Goal: Task Accomplishment & Management: Manage account settings

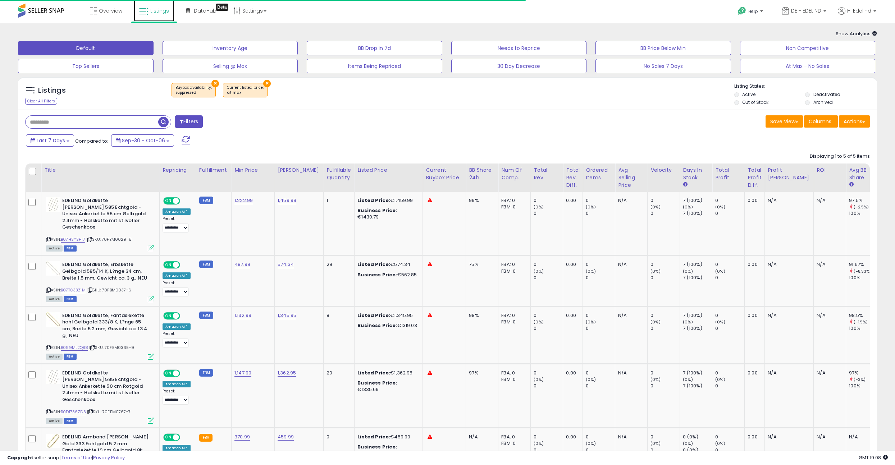
click at [148, 6] on link "Listings" at bounding box center [154, 11] width 41 height 22
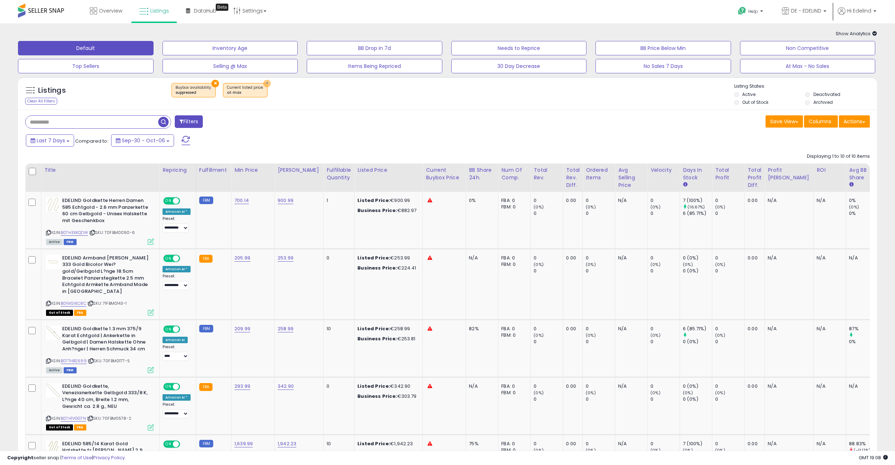
click at [263, 82] on button "×" at bounding box center [267, 84] width 8 height 8
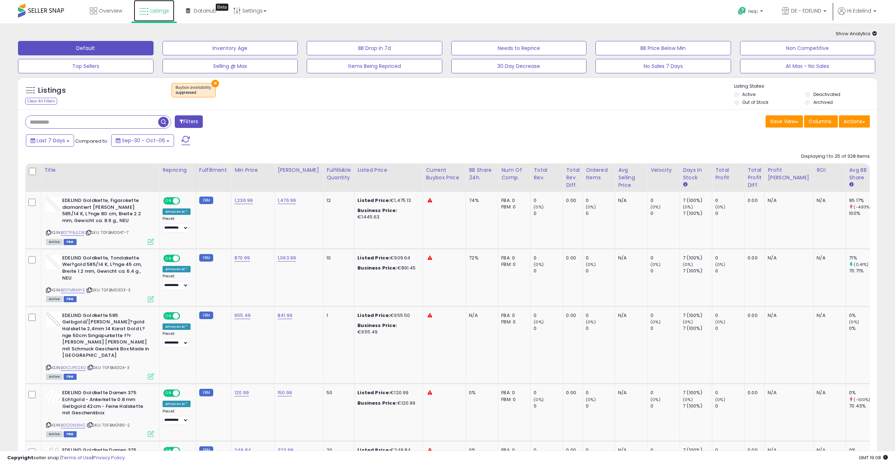
click at [156, 8] on span "Listings" at bounding box center [159, 10] width 19 height 7
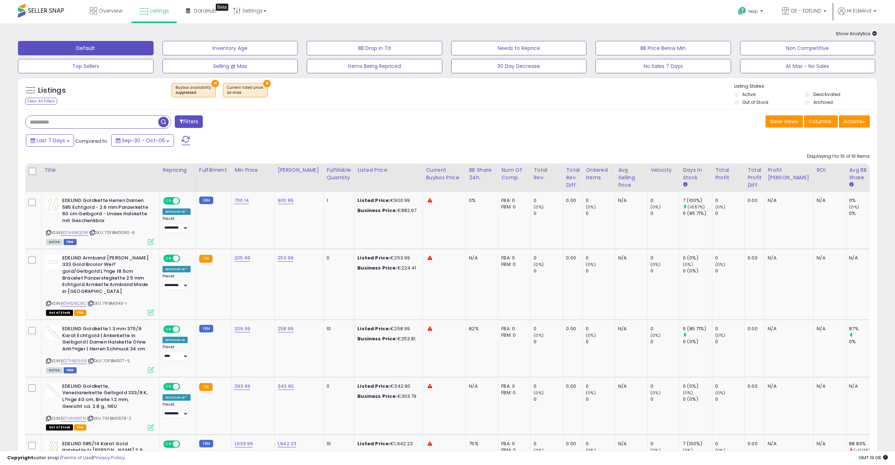
click at [213, 82] on button "×" at bounding box center [215, 84] width 8 height 8
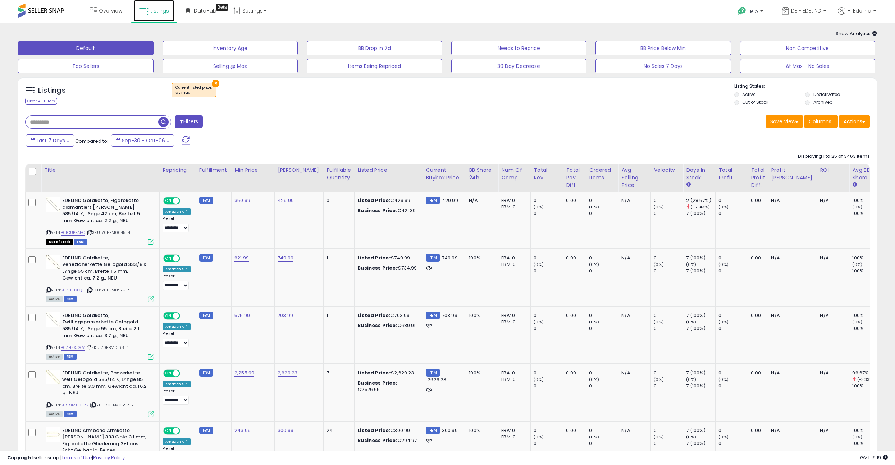
click at [151, 12] on span "Listings" at bounding box center [159, 10] width 19 height 7
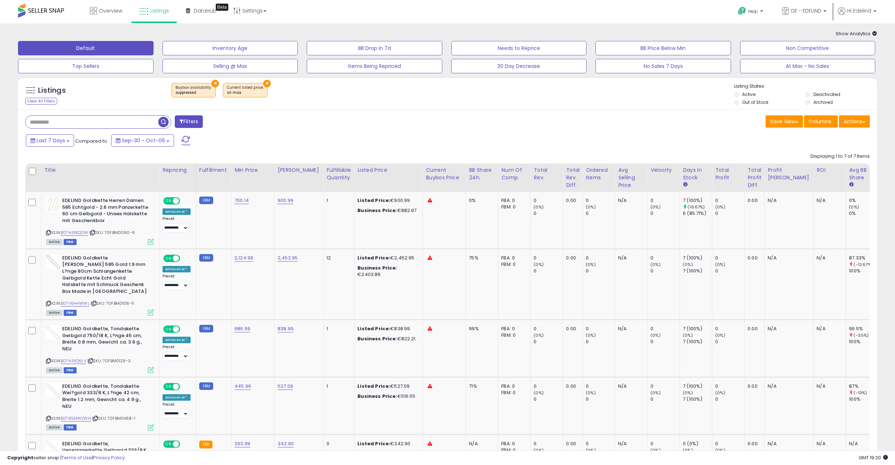
click at [265, 83] on button "×" at bounding box center [267, 84] width 8 height 8
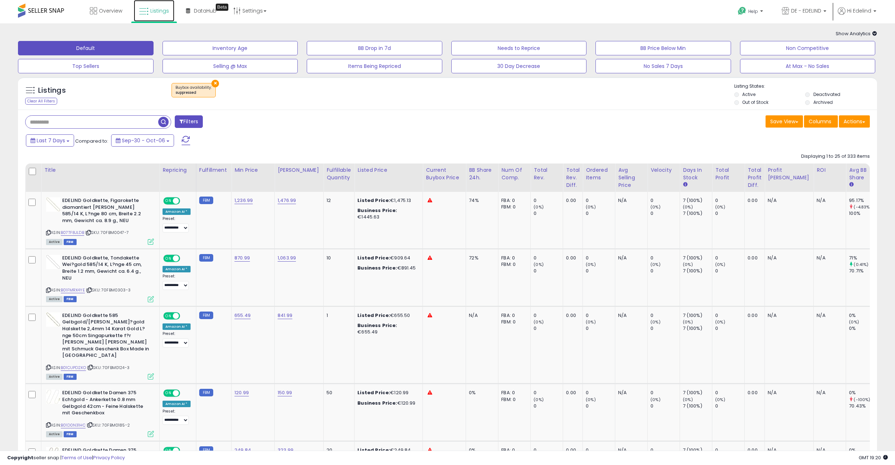
click at [151, 7] on span "Listings" at bounding box center [159, 10] width 19 height 7
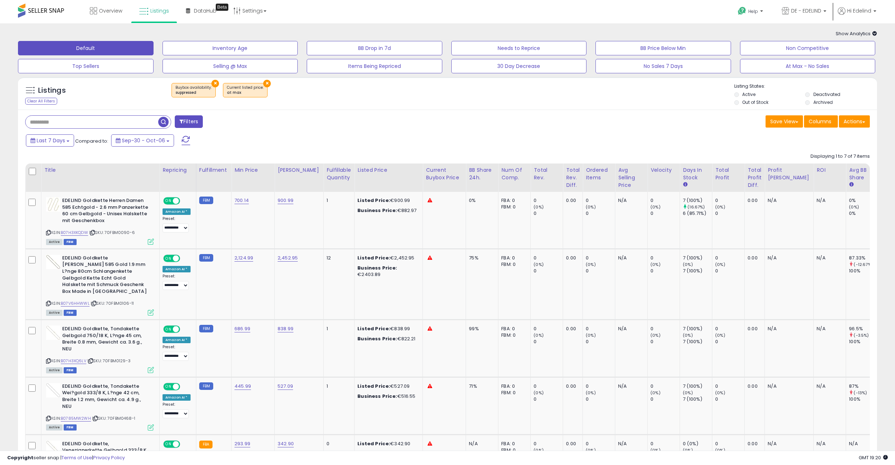
click at [211, 82] on button "×" at bounding box center [215, 84] width 8 height 8
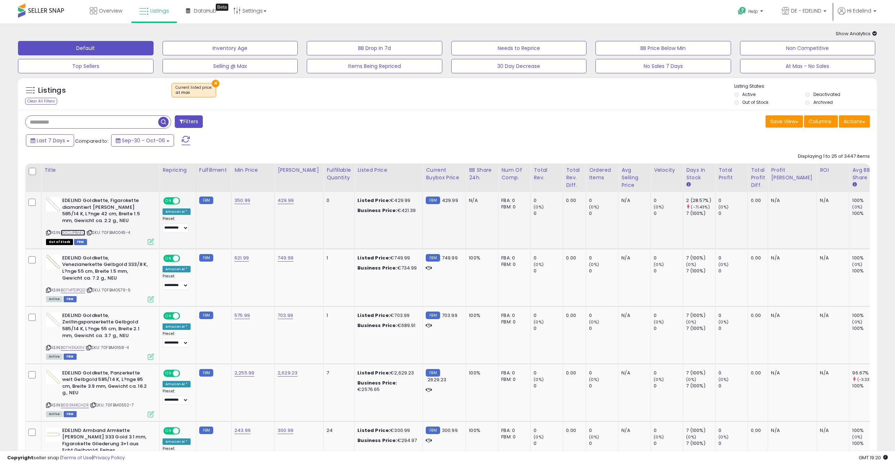
click at [70, 234] on link "B01CUPBAEC" at bounding box center [73, 233] width 24 height 6
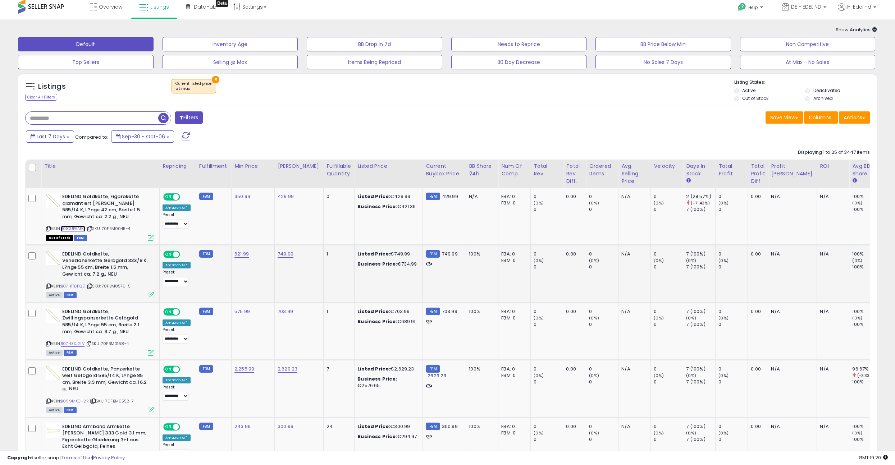
scroll to position [4, 0]
click at [81, 288] on link "B07H1TDPQD" at bounding box center [73, 286] width 24 height 6
click at [82, 344] on link "B07H3XJG1V" at bounding box center [73, 343] width 24 height 6
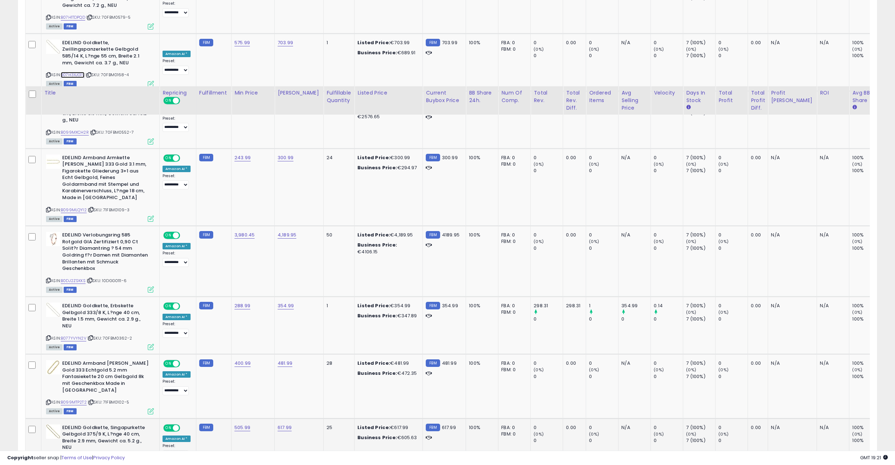
scroll to position [372, 0]
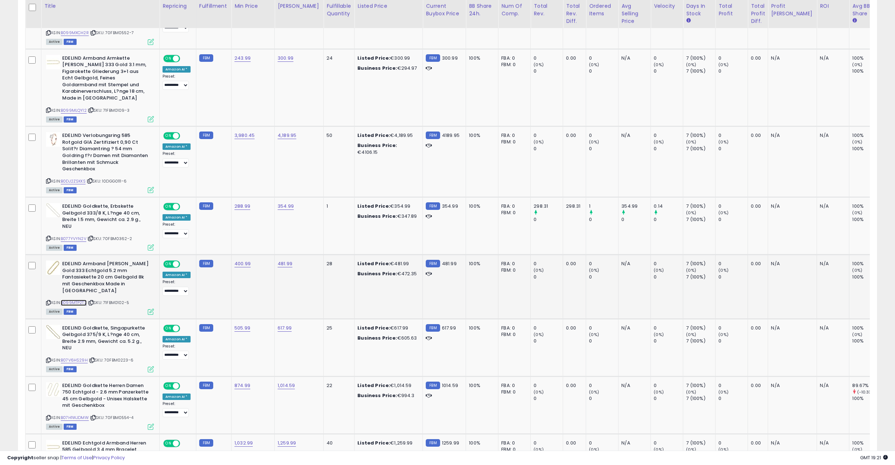
click at [80, 300] on link "B099MTP2T2" at bounding box center [74, 303] width 26 height 6
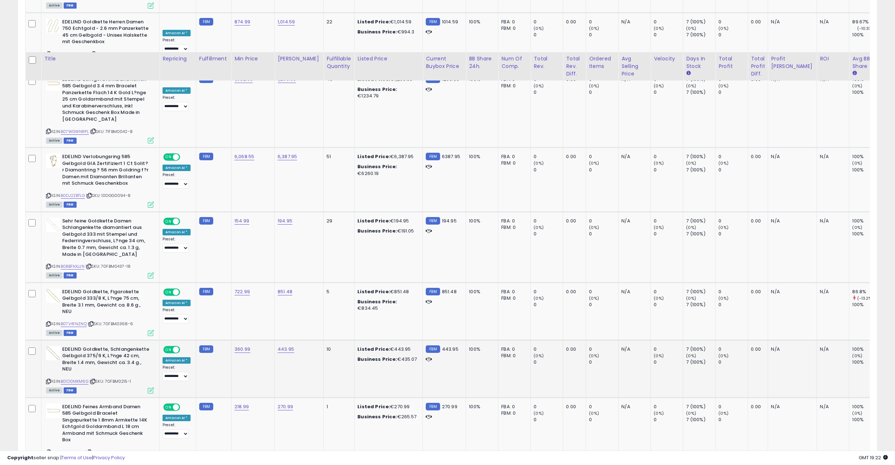
scroll to position [789, 0]
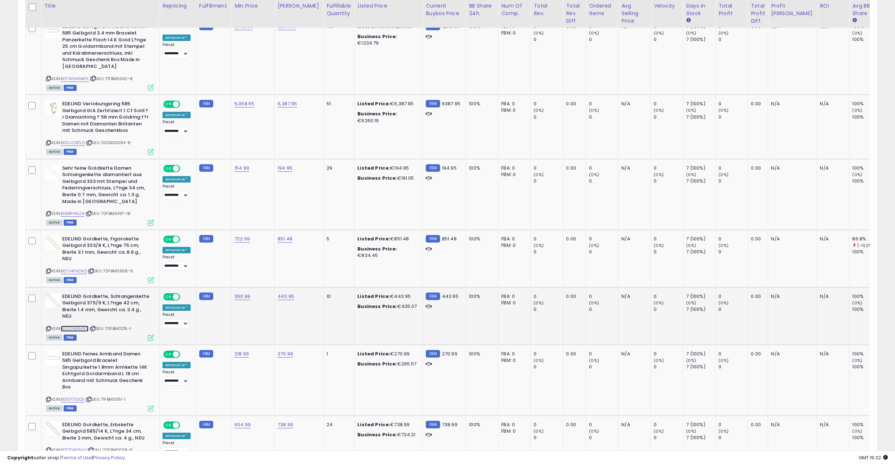
click at [75, 326] on link "B01D0MKM6G" at bounding box center [75, 329] width 28 height 6
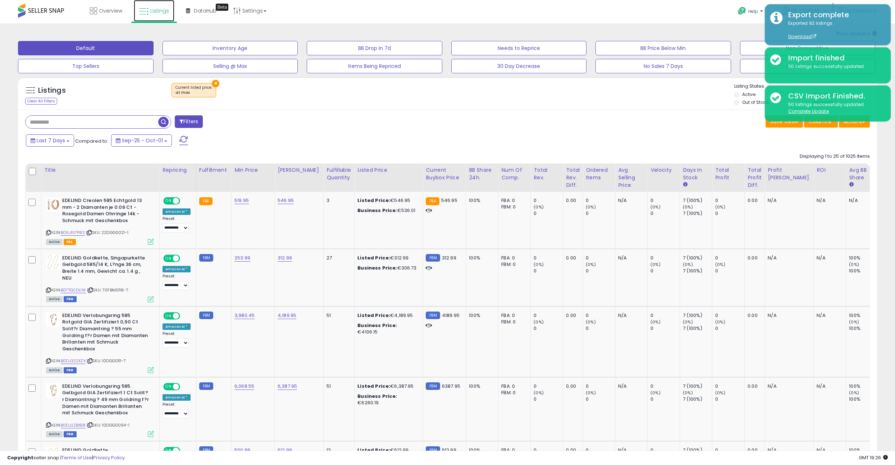
click at [161, 10] on span "Listings" at bounding box center [159, 10] width 19 height 7
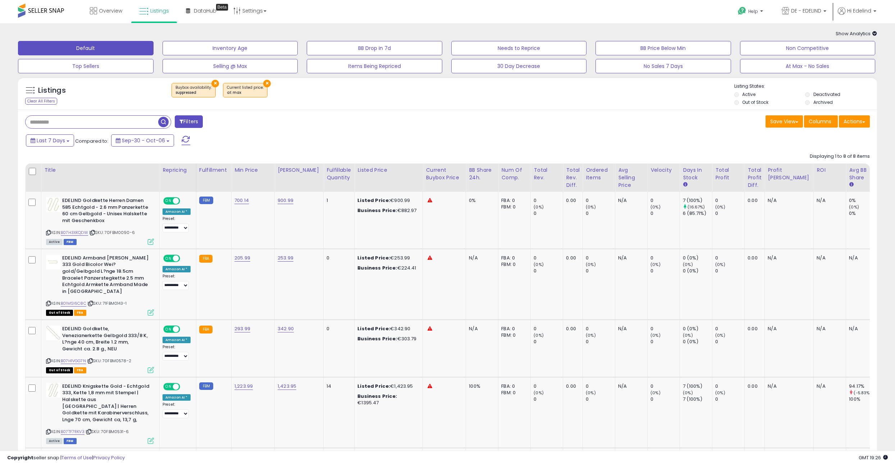
click at [213, 83] on button "×" at bounding box center [215, 84] width 8 height 8
